Goal: Task Accomplishment & Management: Complete application form

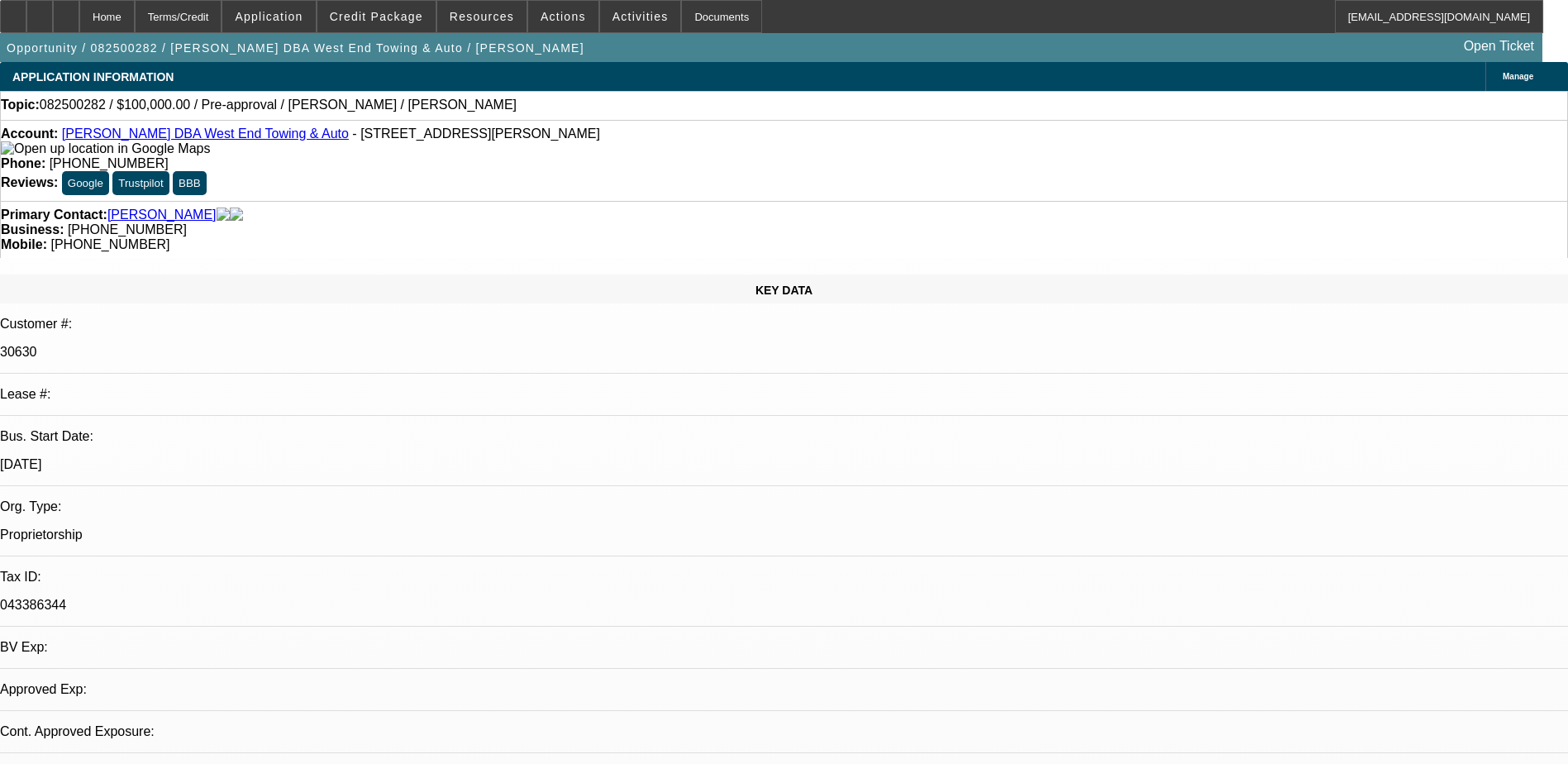
select select "0"
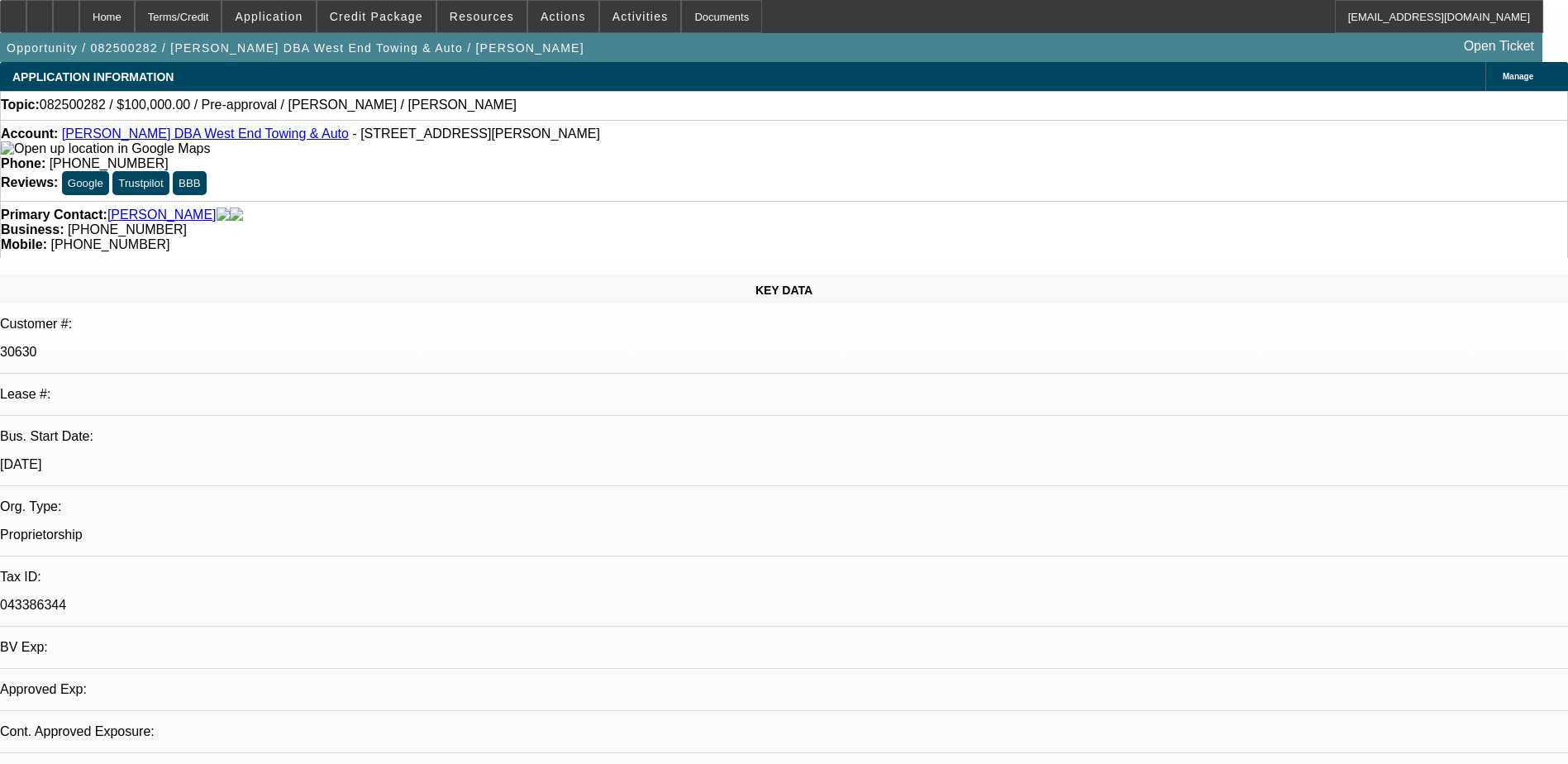
select select "0"
select select "1"
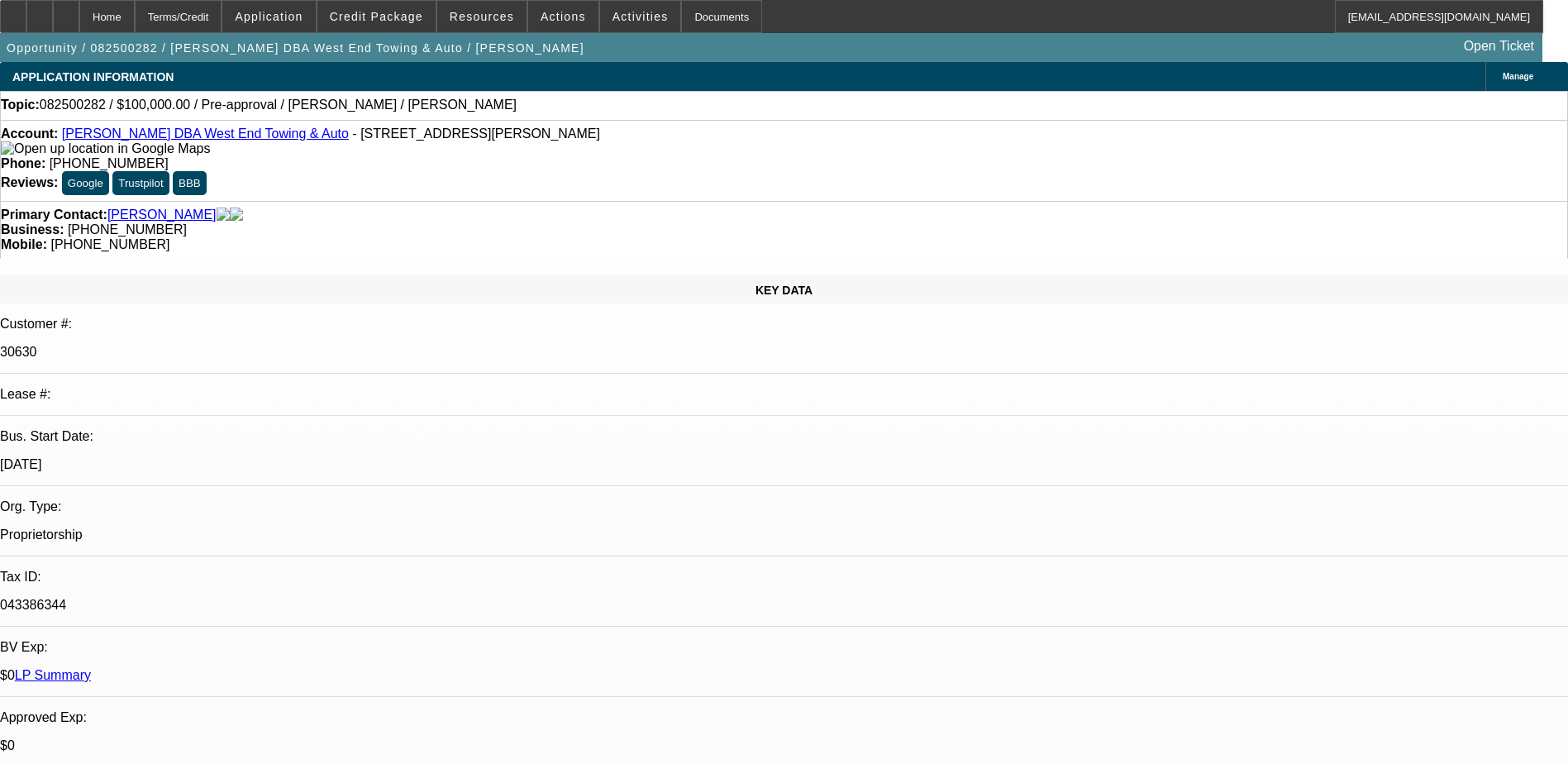
select select "1"
select select "6"
select select "1"
select select "2"
select select "6"
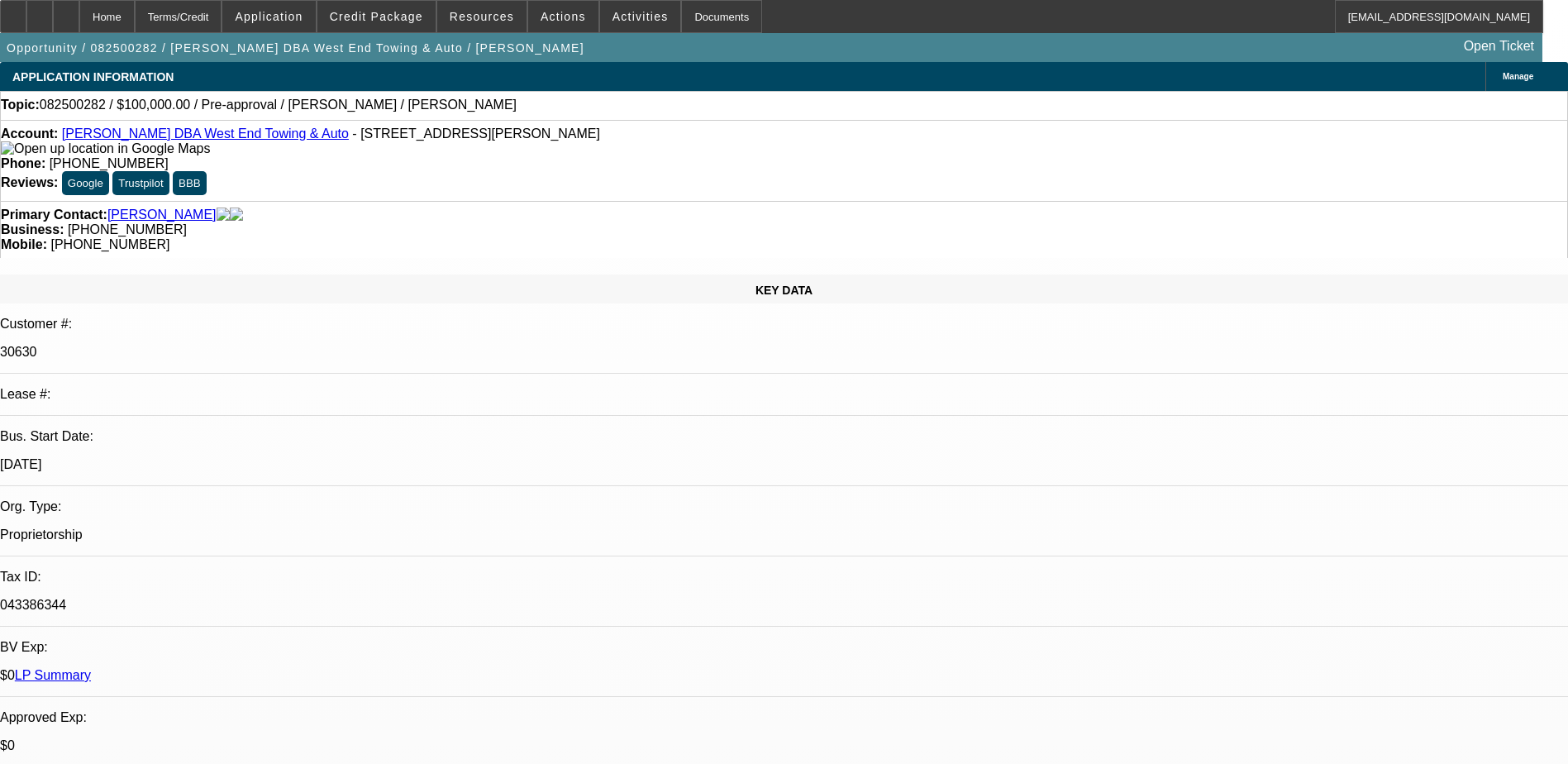
select select "1"
select select "6"
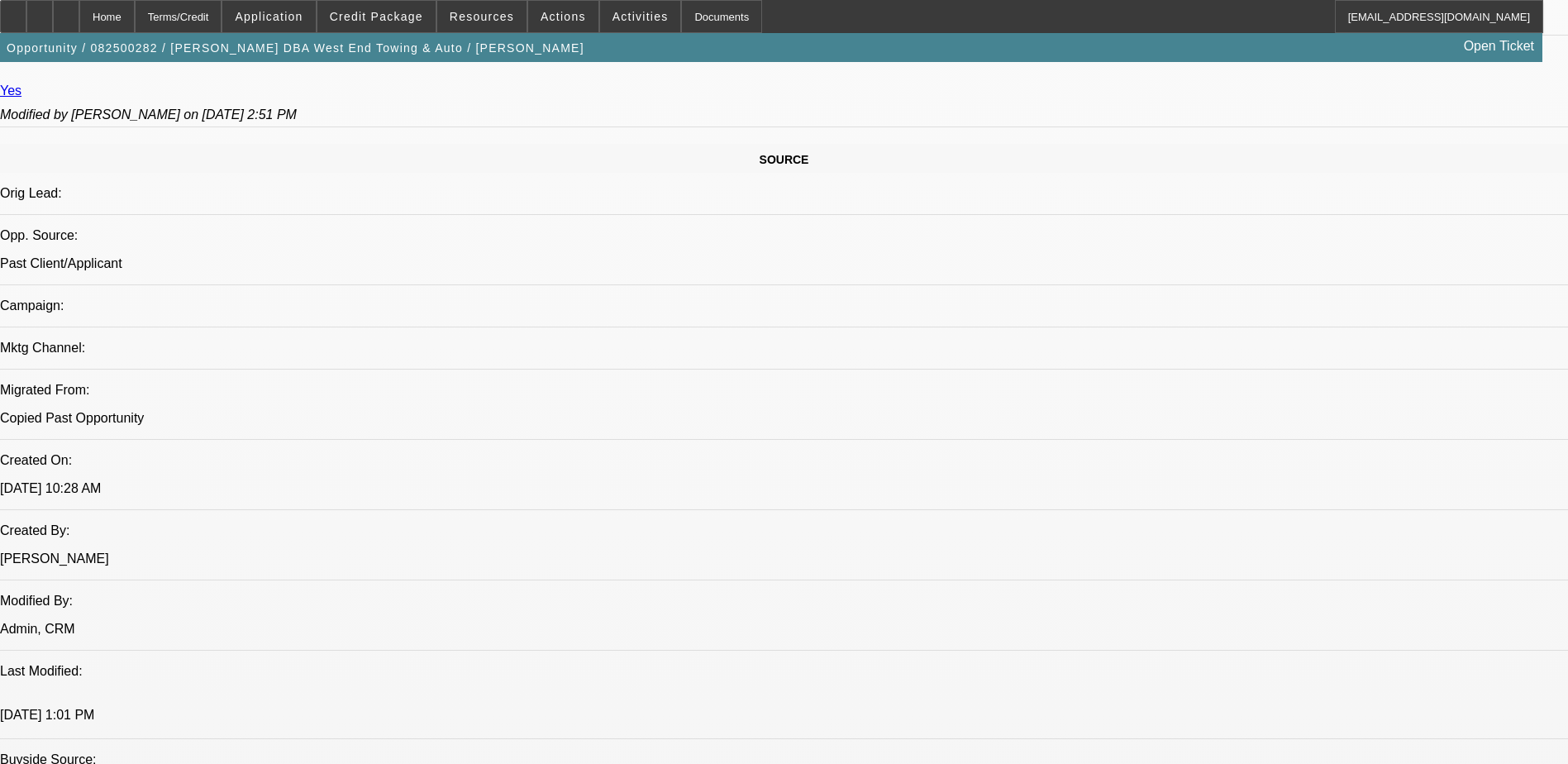
scroll to position [801, 0]
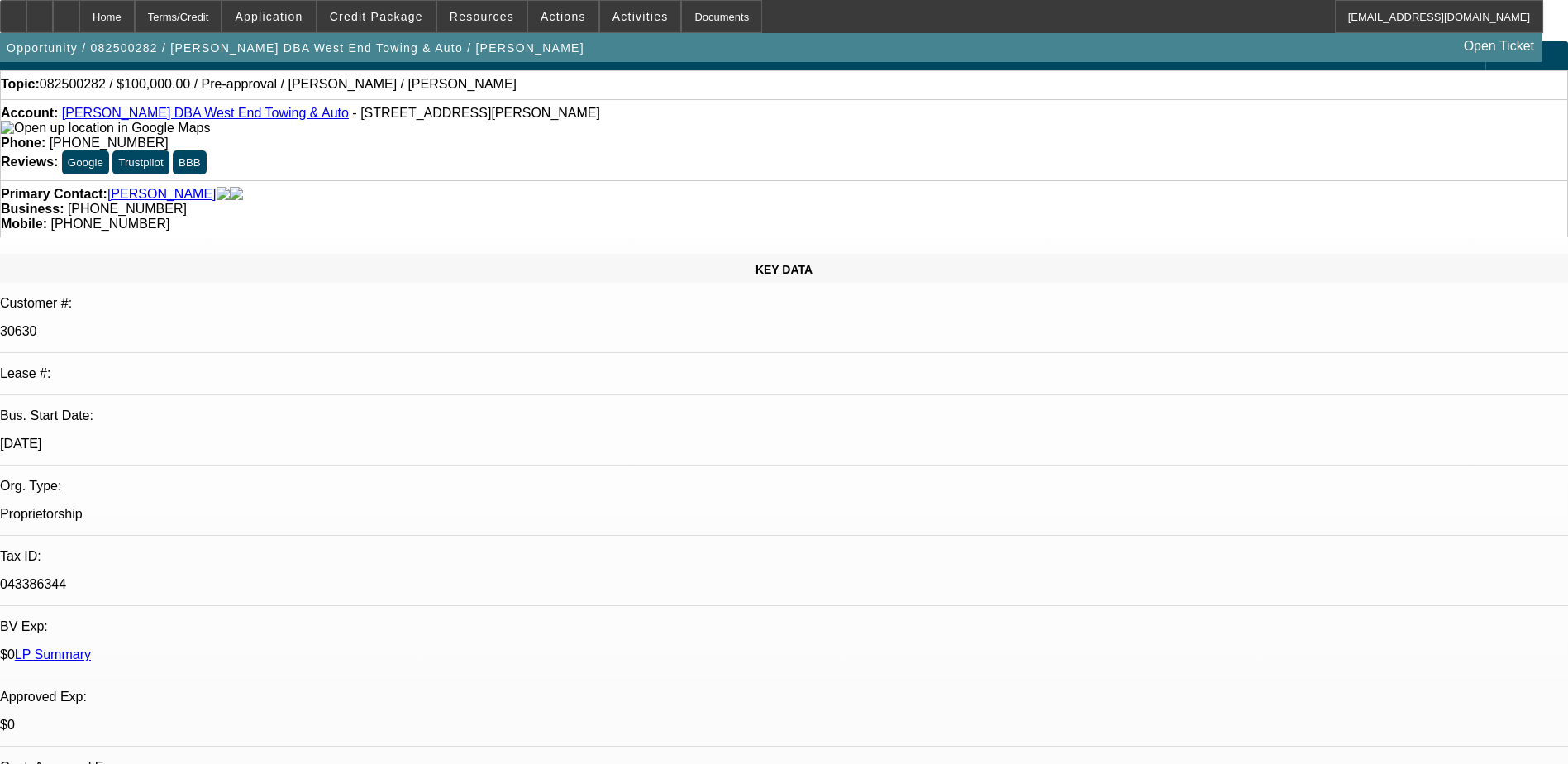
scroll to position [0, 0]
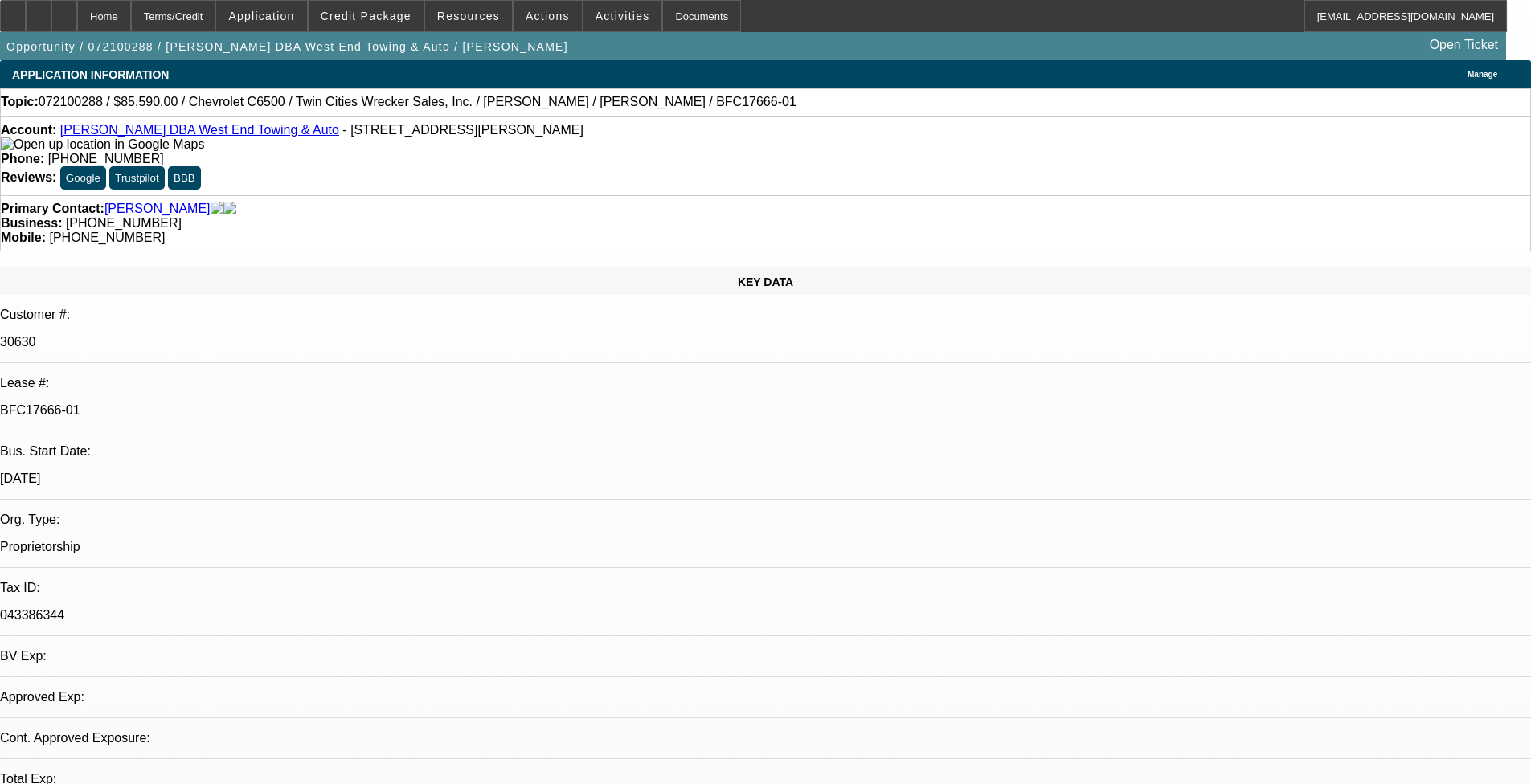
select select "0"
select select "2"
select select "0"
select select "0.1"
select select "2"
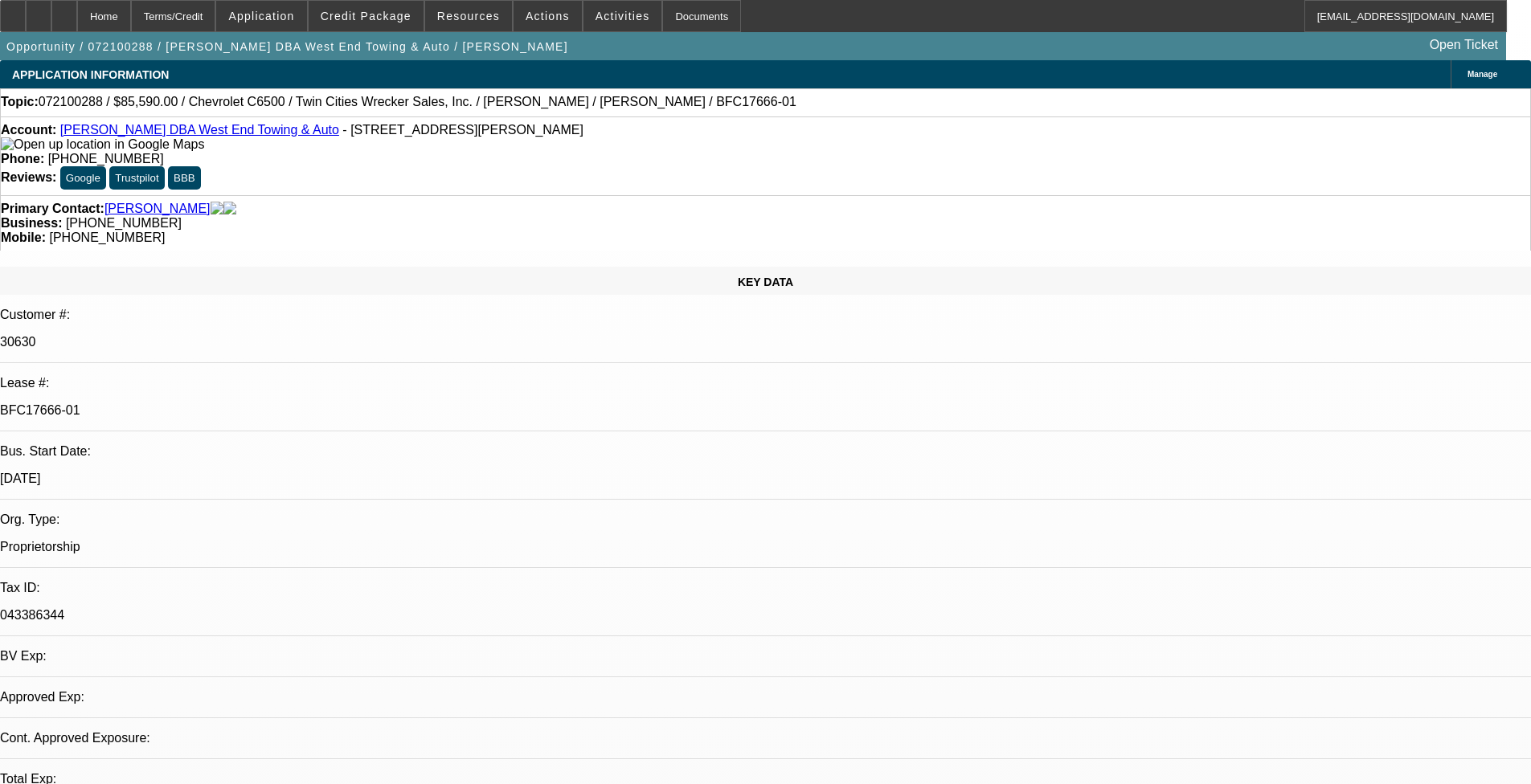
select select "0"
select select "2"
select select "0"
select select "1"
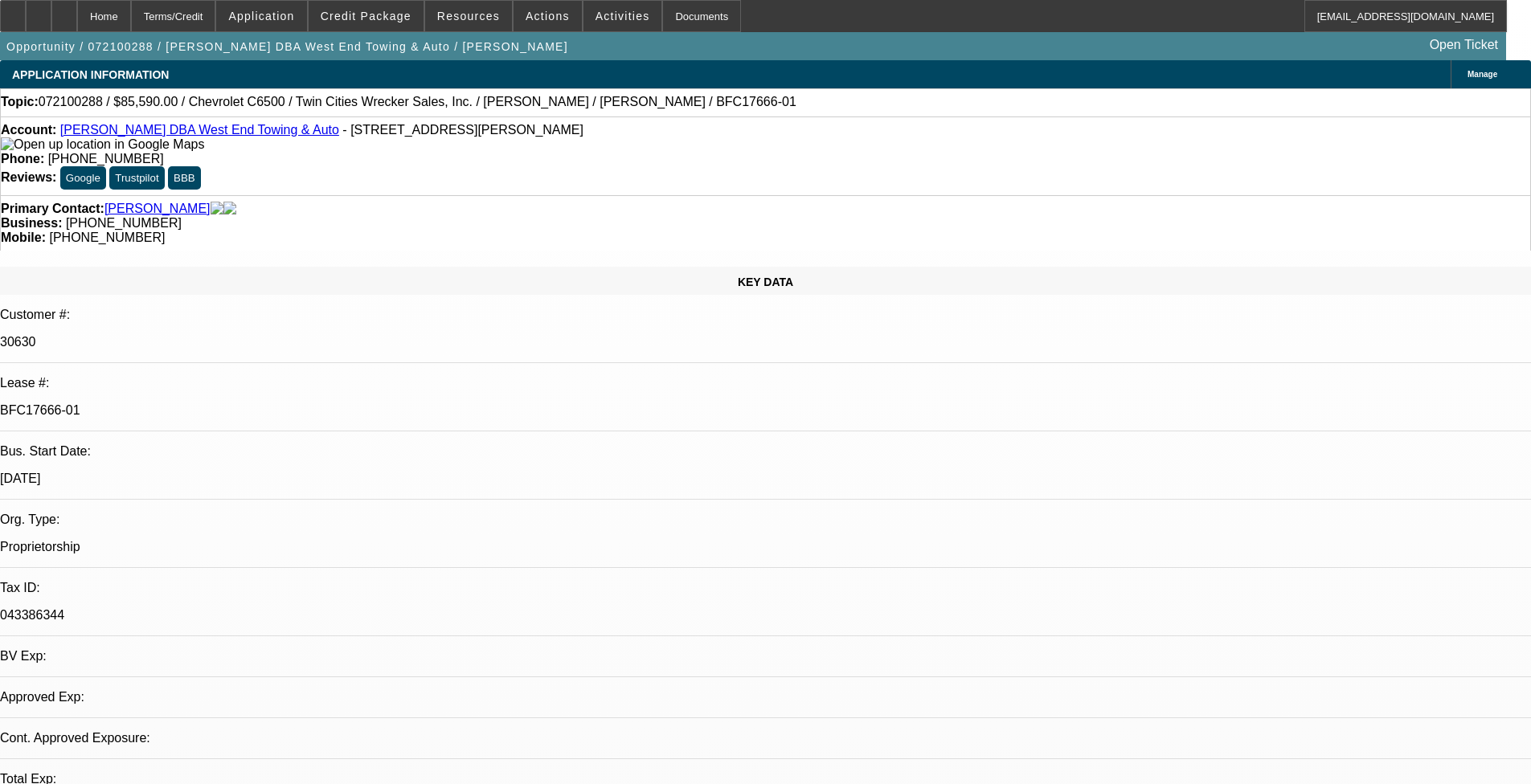
select select "2"
select select "6"
select select "1"
select select "2"
select select "6"
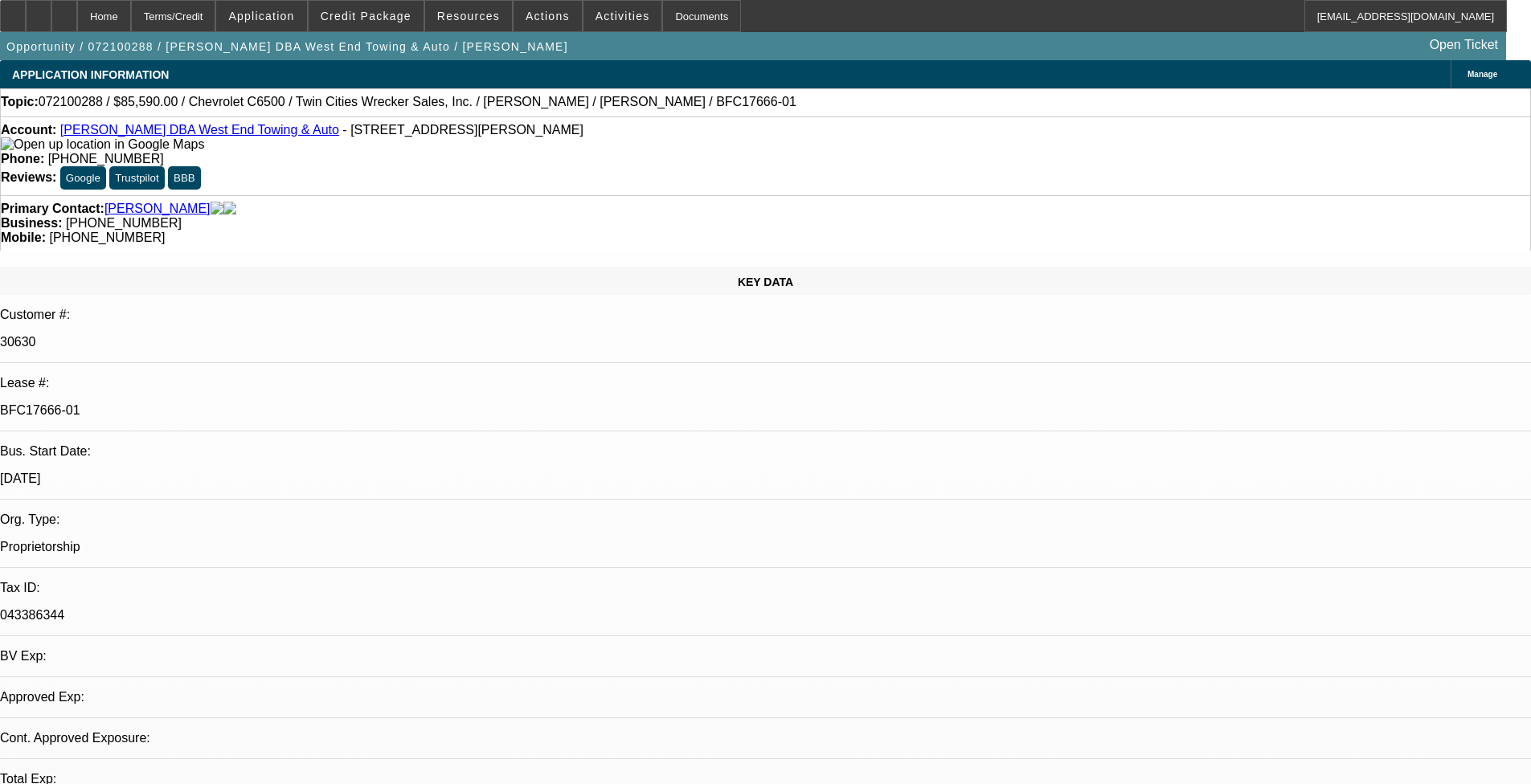
select select "1"
select select "2"
select select "6"
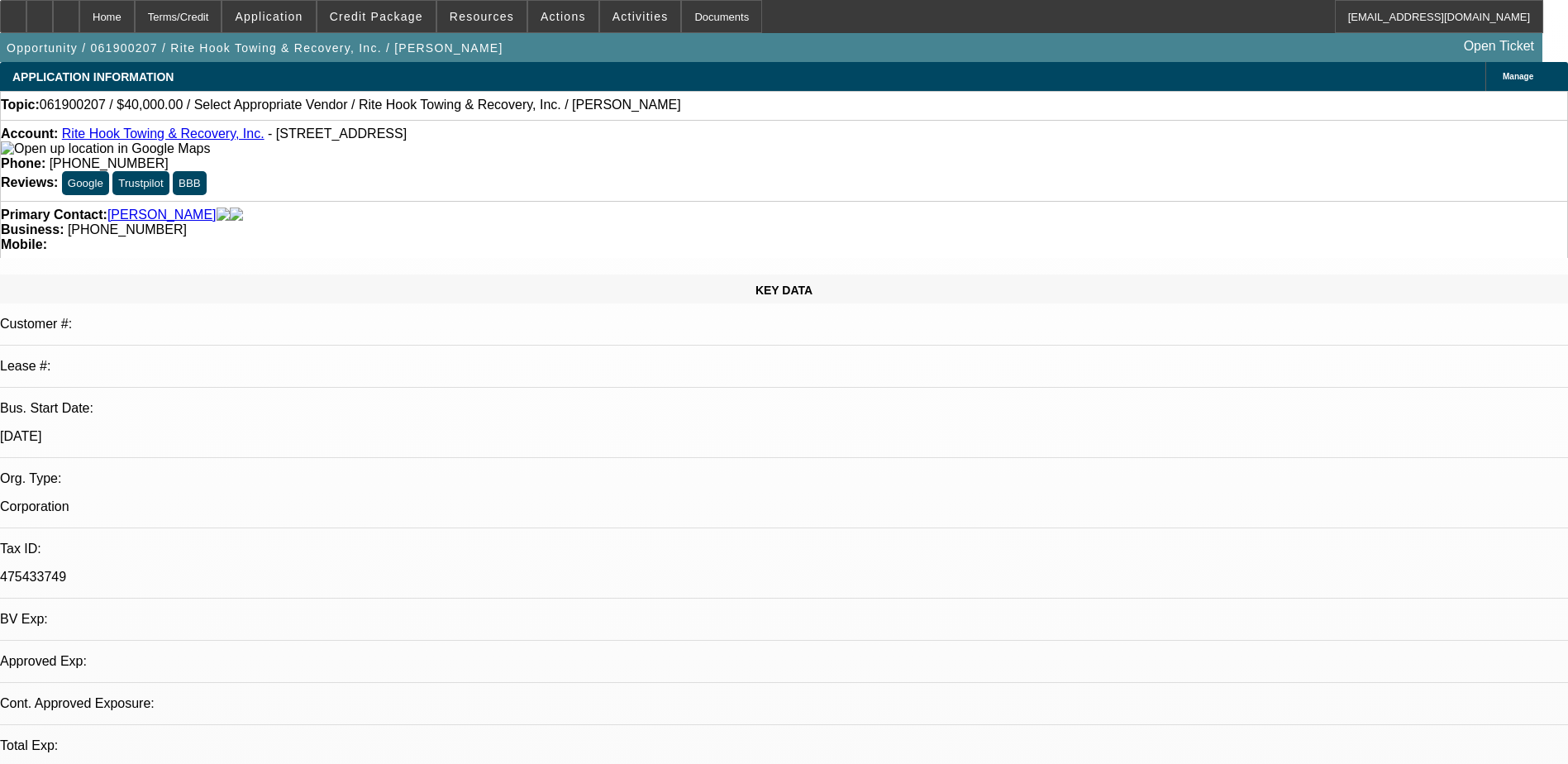
select select "0"
select select "2"
select select "0.1"
select select "1"
select select "2"
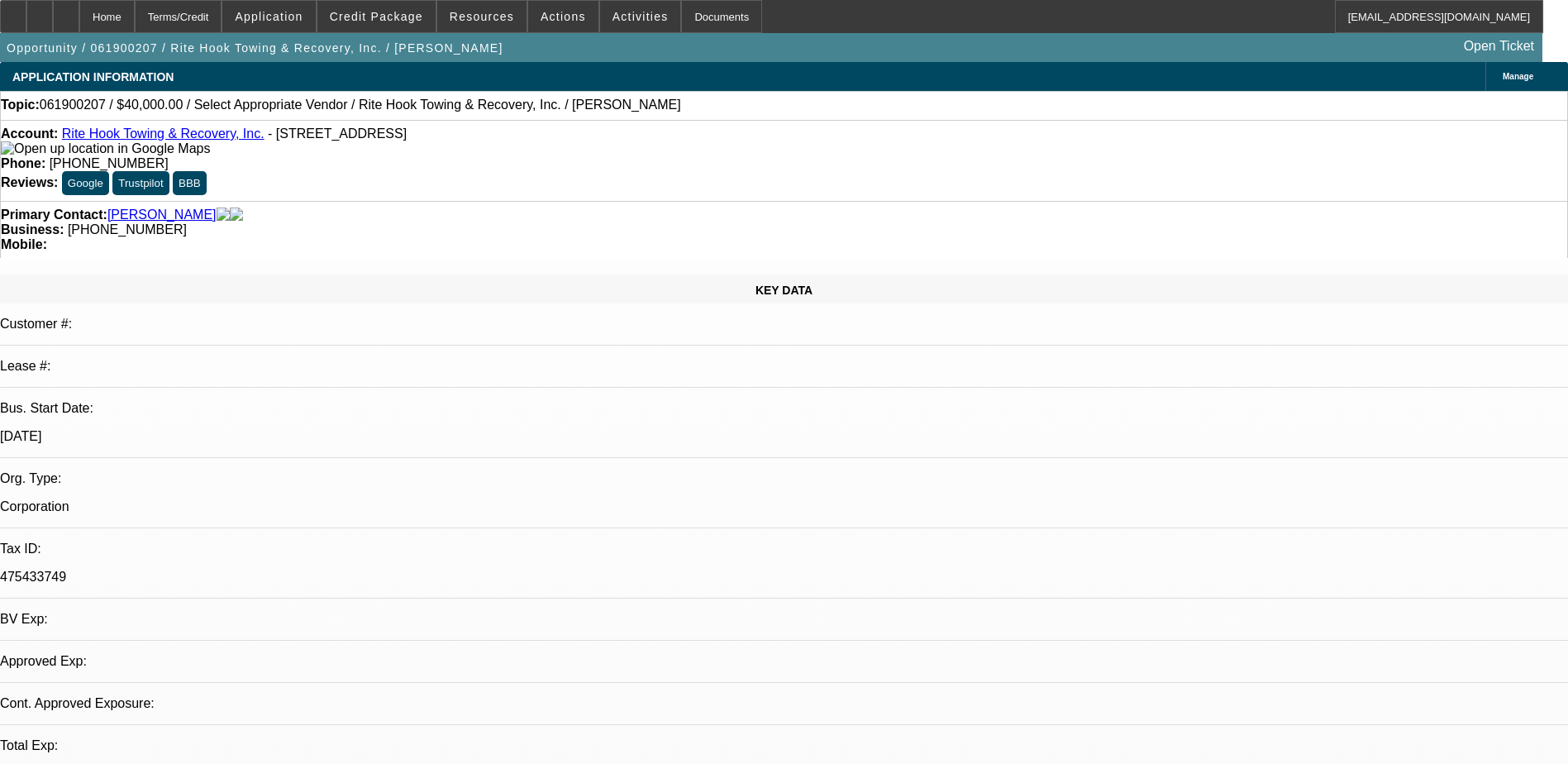
select select
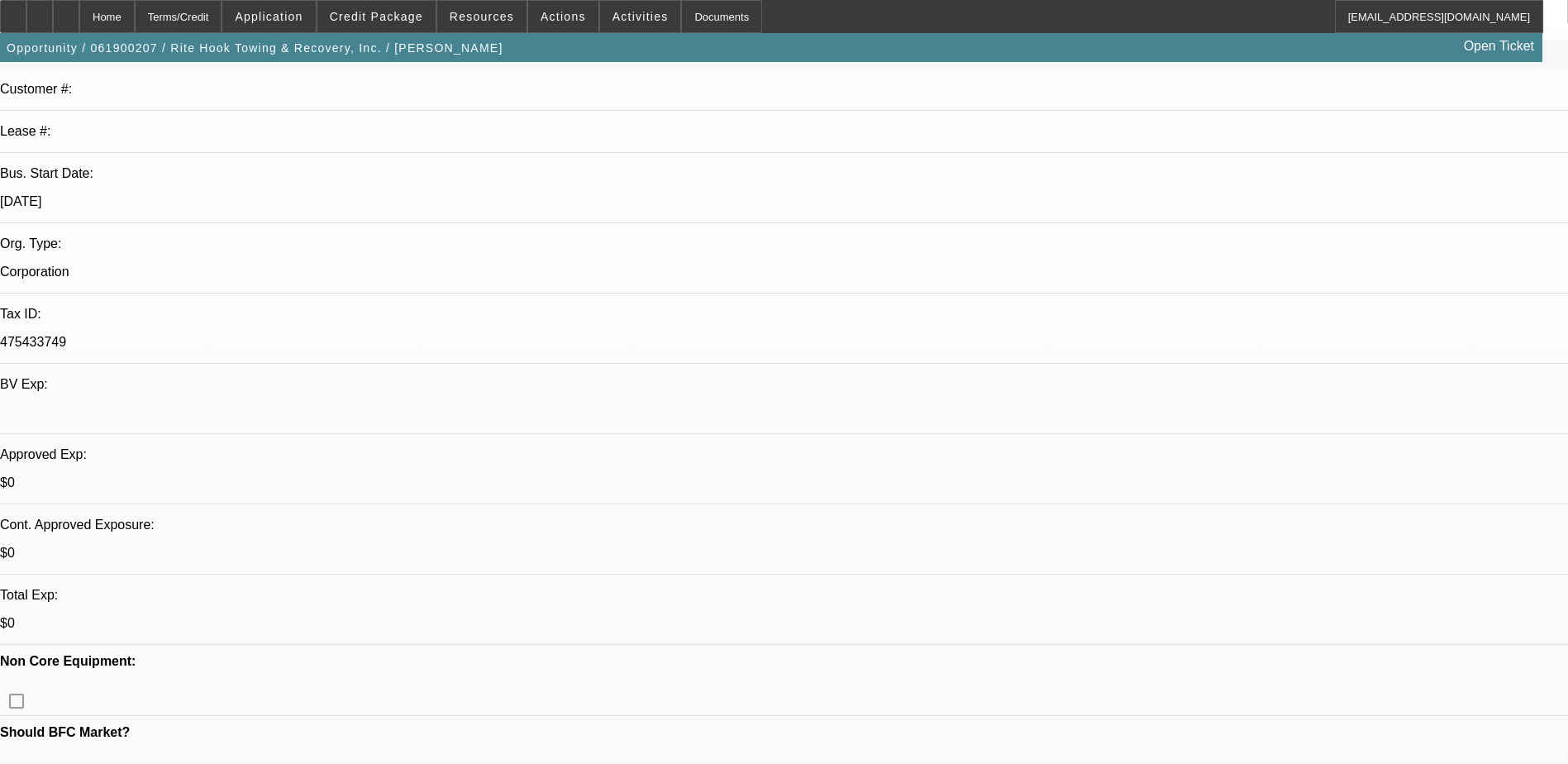
scroll to position [330, 0]
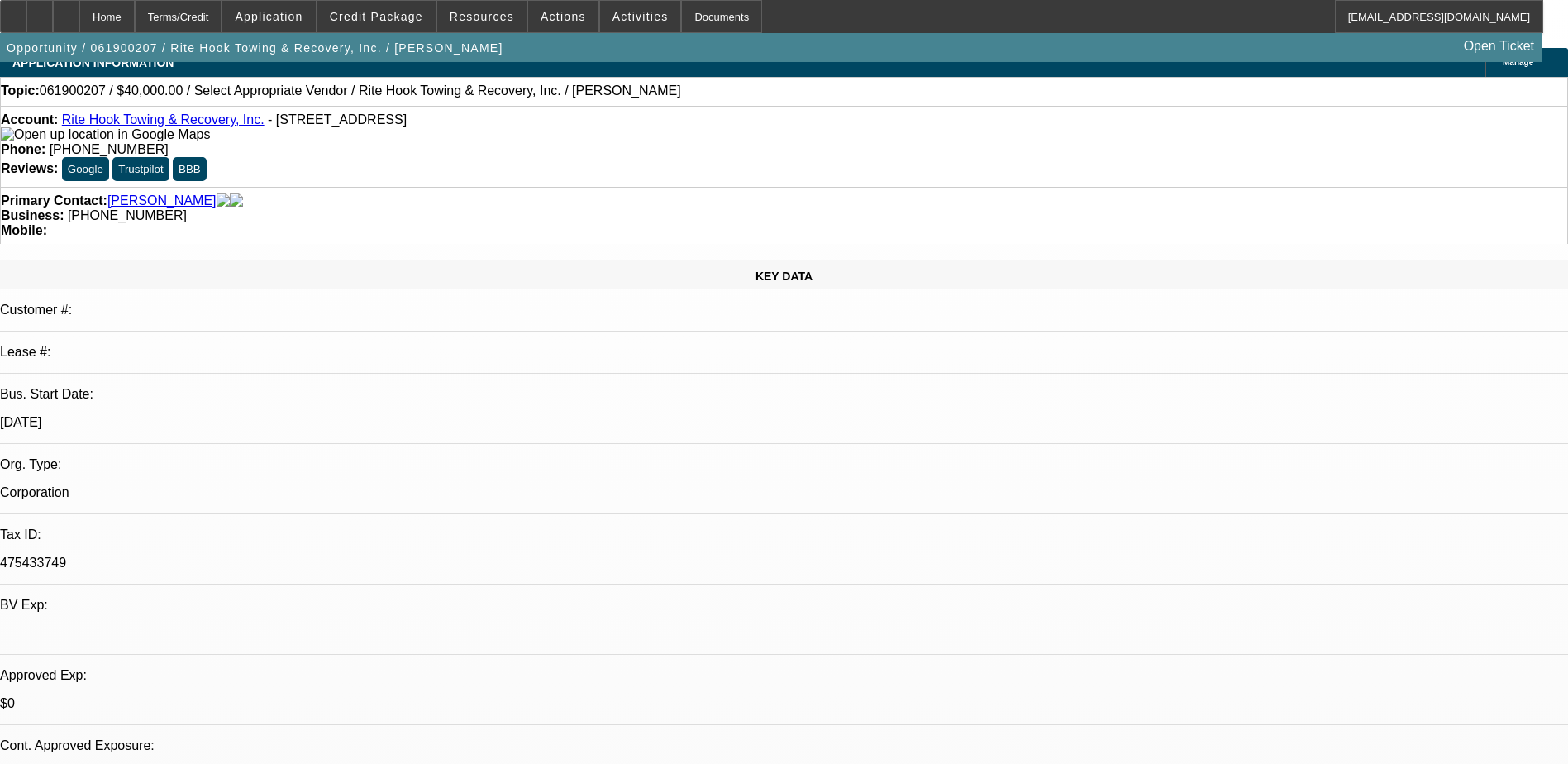
scroll to position [0, 0]
